Goal: Transaction & Acquisition: Purchase product/service

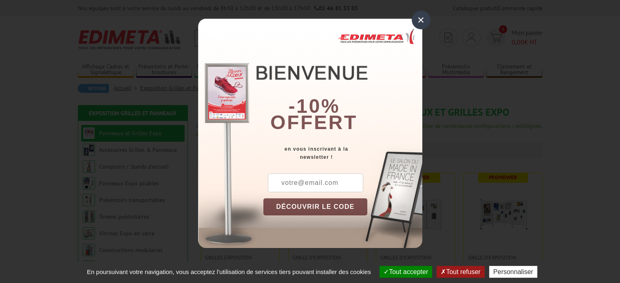
click at [418, 15] on div "×" at bounding box center [421, 20] width 19 height 19
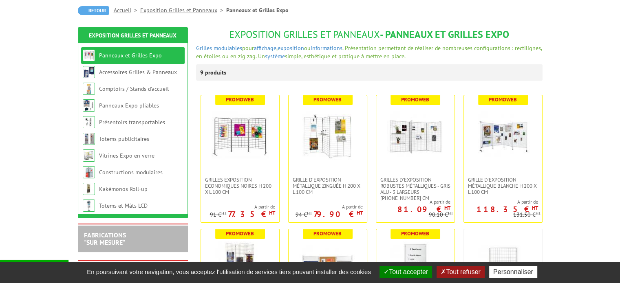
scroll to position [78, 0]
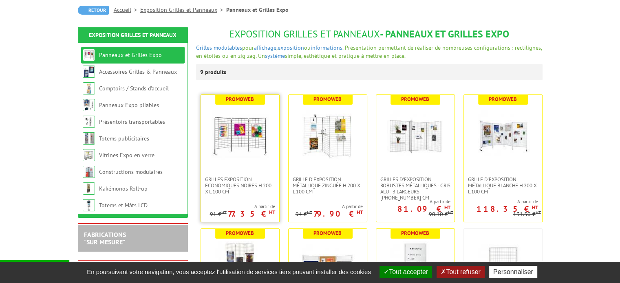
click at [260, 149] on img at bounding box center [240, 135] width 57 height 57
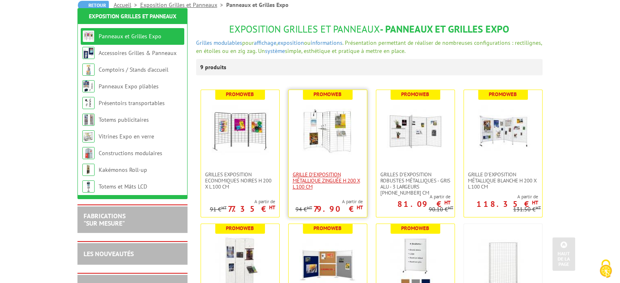
scroll to position [81, 0]
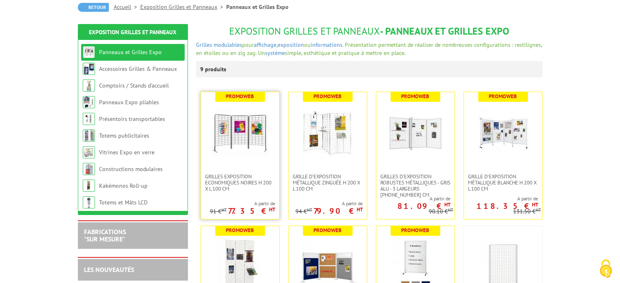
click at [234, 123] on img at bounding box center [240, 132] width 57 height 57
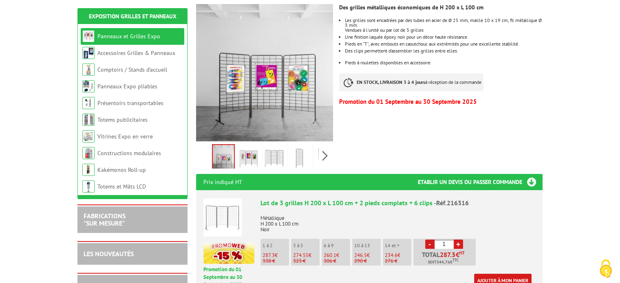
scroll to position [228, 0]
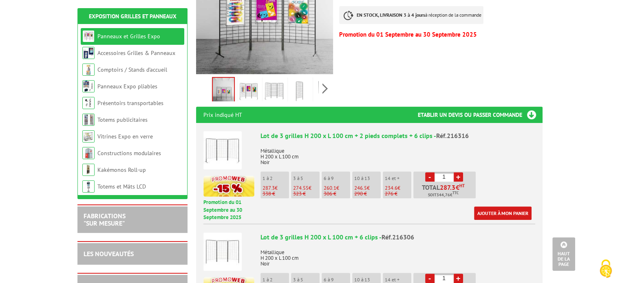
click at [361, 176] on p "10 à 13" at bounding box center [367, 179] width 27 height 6
click at [460, 172] on link "+" at bounding box center [458, 176] width 9 height 9
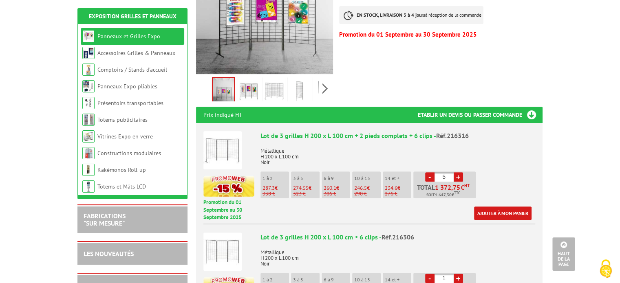
click at [460, 172] on link "+" at bounding box center [458, 176] width 9 height 9
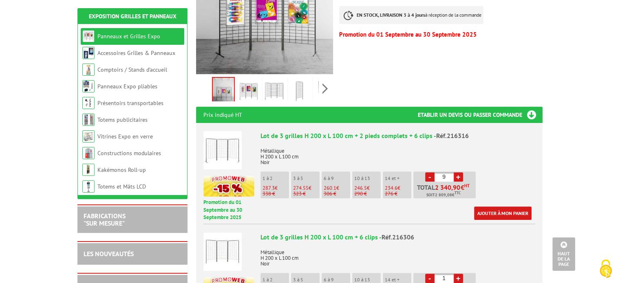
type input "10"
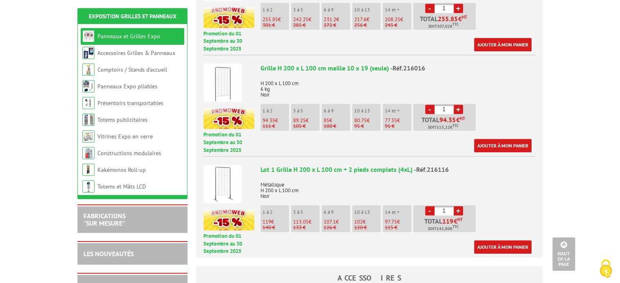
scroll to position [499, 0]
click at [454, 206] on link "+" at bounding box center [458, 210] width 9 height 9
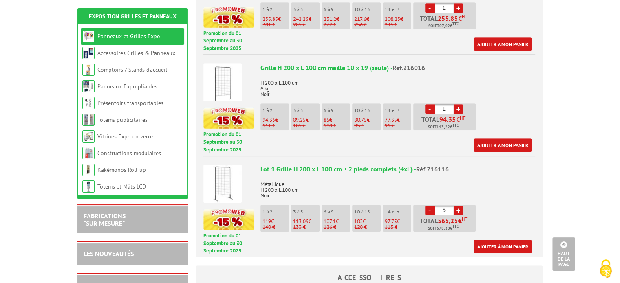
click at [454, 206] on link "+" at bounding box center [458, 210] width 9 height 9
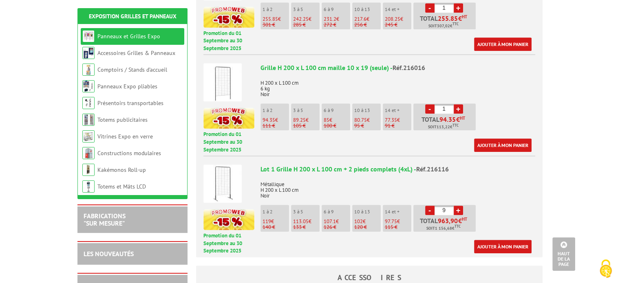
type input "10"
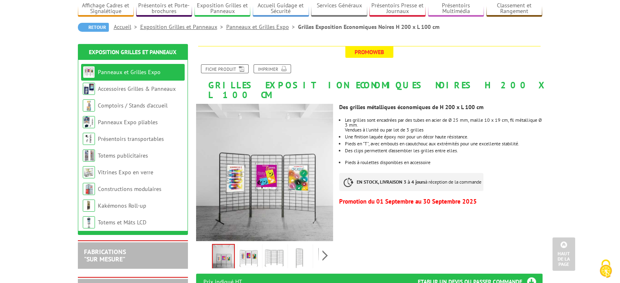
scroll to position [0, 0]
